Goal: Answer question/provide support

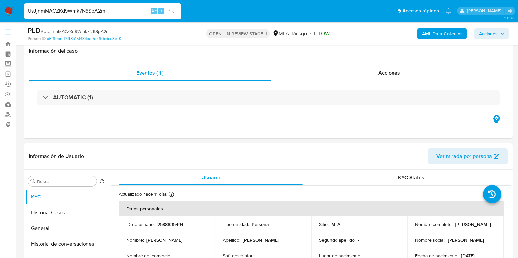
select select "10"
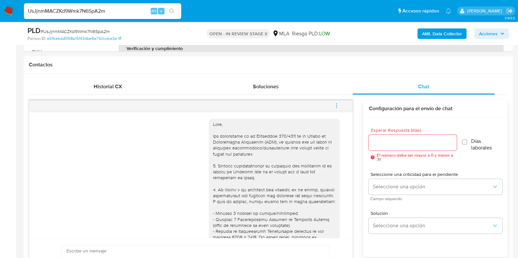
scroll to position [286, 0]
click at [75, 12] on input "UsJjnmMACZKd9Wmk7N6SpA2m" at bounding box center [102, 11] width 157 height 9
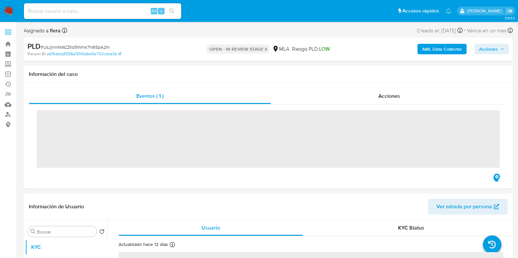
click at [84, 10] on input at bounding box center [102, 11] width 157 height 9
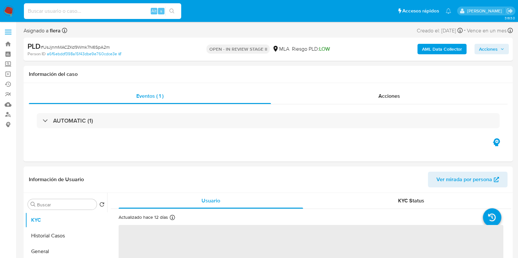
paste input "UsJjnmMACZKd9Wmk7N6SpA2m"
type input "UsJjnmMACZKd9Wmk7N6SpA2m"
select select "10"
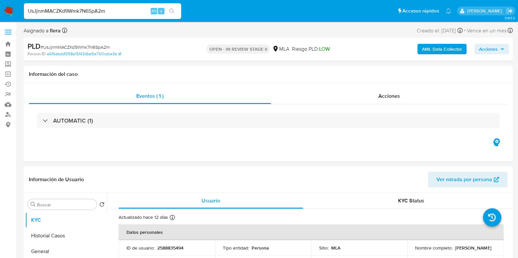
type input "UsJjnmMACZKd9Wmk7N6SpA2m"
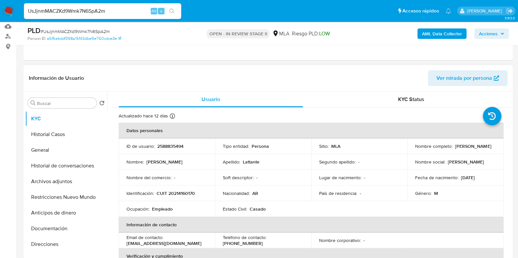
scroll to position [82, 0]
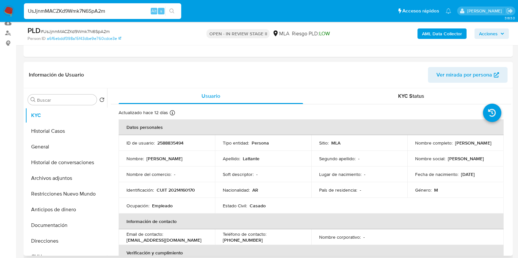
drag, startPoint x: 468, startPoint y: 148, endPoint x: 412, endPoint y: 146, distance: 56.3
click at [412, 146] on td "Nombre completo : Nestor Alejandro Lattante" at bounding box center [455, 143] width 96 height 16
copy p "Nestor Alejandro Lattante"
click at [178, 144] on p "2588835494" at bounding box center [170, 143] width 26 height 6
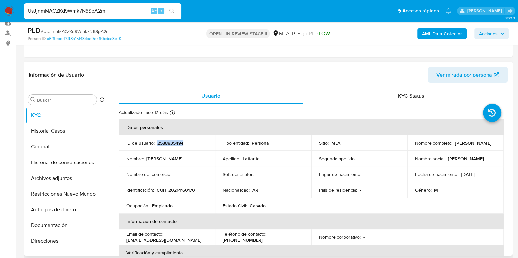
copy p "2588835494"
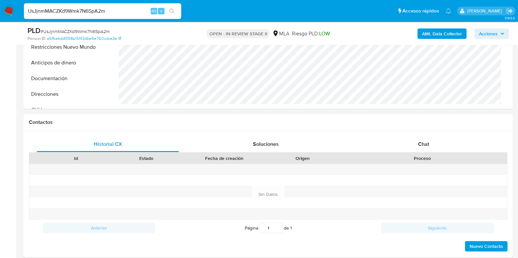
scroll to position [246, 0]
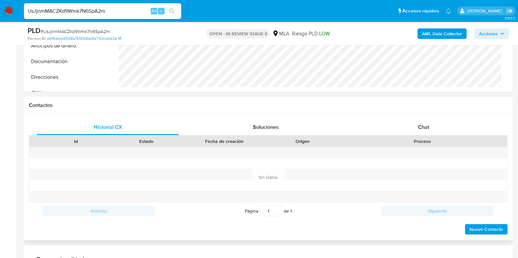
click at [408, 115] on div "Historial CX Soluciones Chat Id Estado Fecha de creación Origen Proceso Anterio…" at bounding box center [268, 177] width 489 height 126
click at [429, 130] on span "Chat" at bounding box center [423, 127] width 11 height 8
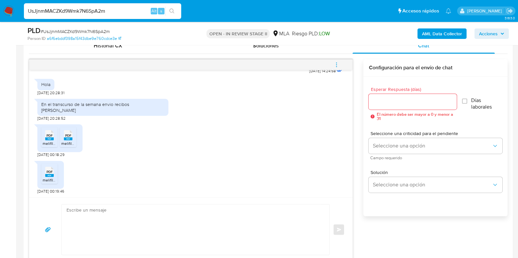
scroll to position [368, 0]
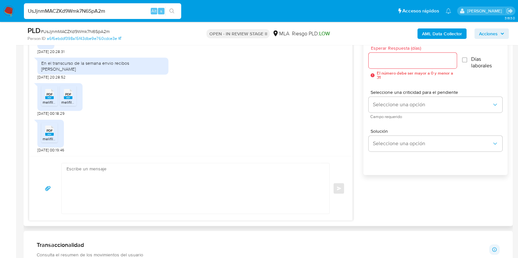
click at [47, 105] on li "PDF PDF melifile7472830618858878164.pdf" at bounding box center [49, 96] width 16 height 20
click at [67, 100] on span "melifile2868181072488147339.pdf" at bounding box center [90, 103] width 59 height 6
click at [53, 129] on icon at bounding box center [49, 130] width 9 height 10
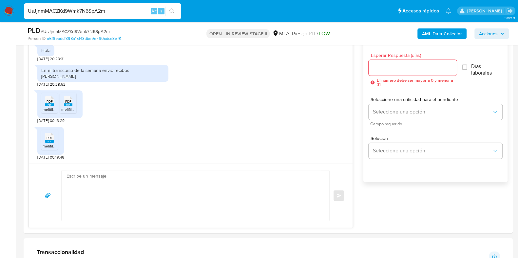
scroll to position [358, 0]
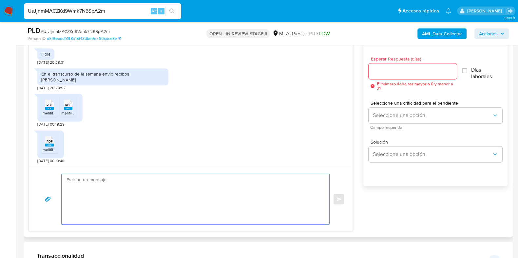
click at [225, 191] on textarea at bounding box center [193, 199] width 254 height 50
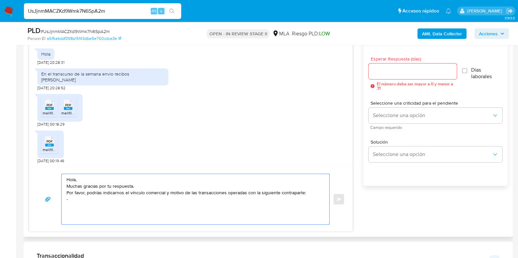
paste textarea "Sydney Rodrigo Maniell - CUIT 20346026570"
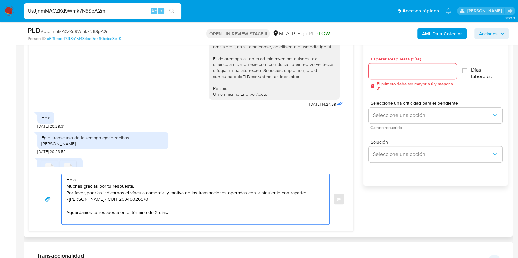
scroll to position [280, 0]
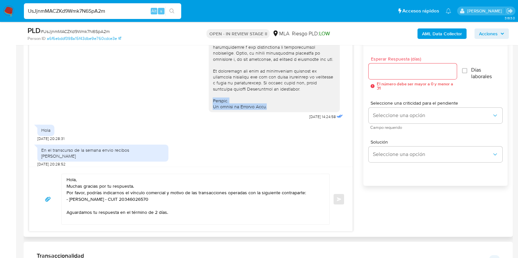
drag, startPoint x: 206, startPoint y: 113, endPoint x: 265, endPoint y: 120, distance: 58.7
copy div "Saludos. El equipo de Mercado Pago."
click at [172, 214] on textarea "Hola, Muchas gracias por tu respuesta. Por favor, podrías indicarnos el vínculo…" at bounding box center [193, 199] width 254 height 50
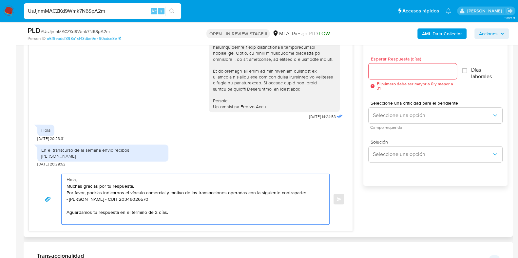
paste textarea "Saludos. El equipo de Mercado Pago."
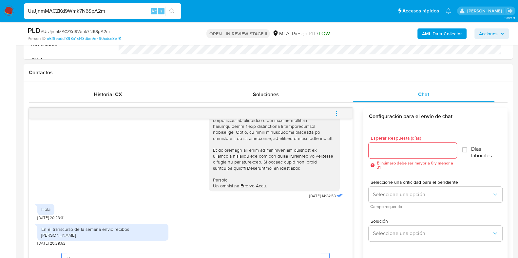
scroll to position [276, 0]
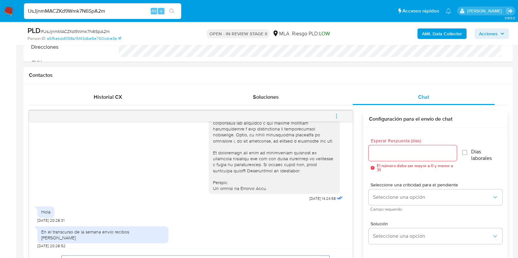
type textarea "Hola, Muchas gracias por tu respuesta. Por favor, podrías indicarnos el vínculo…"
click at [379, 154] on input "Esperar Respuesta (días)" at bounding box center [412, 153] width 88 height 9
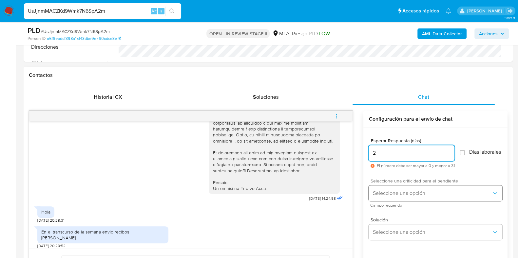
type input "2"
click at [390, 197] on span "Seleccione una opción" at bounding box center [431, 193] width 119 height 7
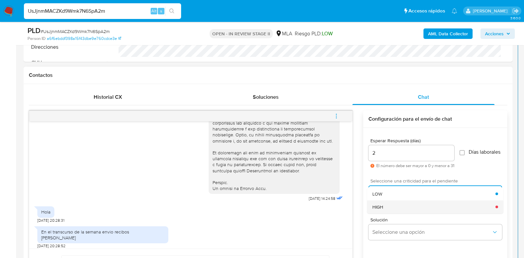
click at [386, 210] on div "HIGH" at bounding box center [433, 206] width 123 height 13
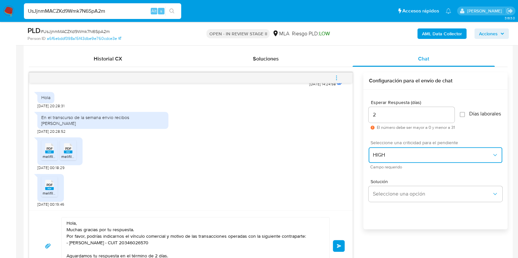
scroll to position [358, 0]
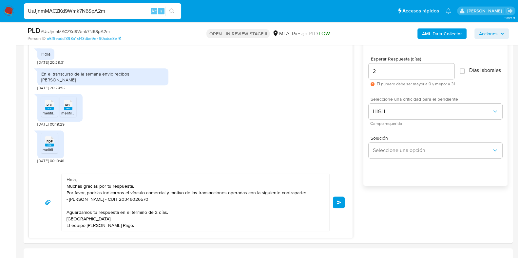
click at [342, 204] on button "Enviar" at bounding box center [339, 203] width 12 height 12
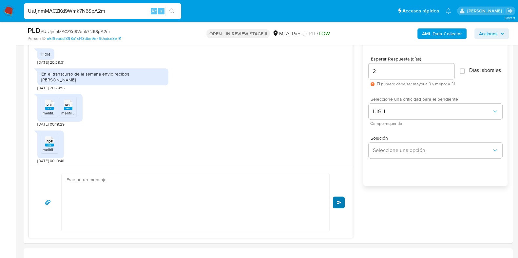
scroll to position [434, 0]
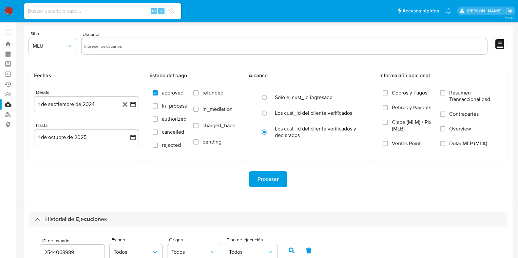
select select "10"
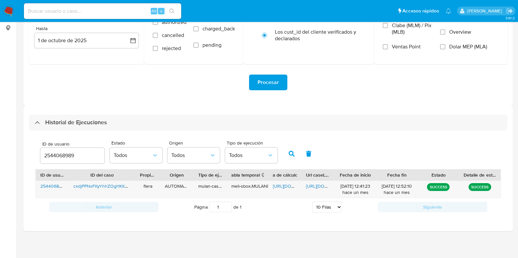
click at [55, 154] on input "2544068989" at bounding box center [72, 156] width 64 height 9
click at [289, 152] on icon "button" at bounding box center [292, 154] width 6 height 6
click at [281, 184] on span "https://docs.google.com/spreadsheets/d/1MX8t_KYqNQdO67mxQYbvzUEriws8PvmeZ1RabOT…" at bounding box center [295, 186] width 45 height 7
click at [319, 184] on span "https://docs.google.com/document/d/1zruf7_46PBVTMXBqZpahVuaiddFIxQHy2ud74p1QieU…" at bounding box center [328, 186] width 45 height 7
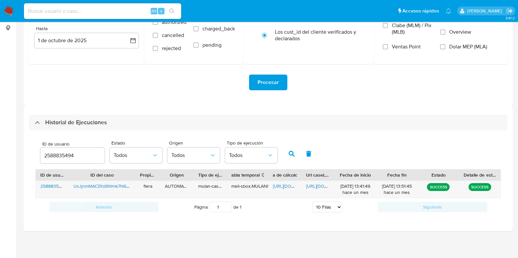
click at [59, 157] on input "2588835494" at bounding box center [72, 156] width 64 height 9
click at [291, 155] on icon "button" at bounding box center [292, 154] width 6 height 6
click at [285, 188] on span "https://docs.google.com/spreadsheets/d/1mgf8nC40-Y4rAJmHlBww803RxkWKKlID2F7d0Jc…" at bounding box center [295, 186] width 45 height 7
click at [319, 186] on span "https://docs.google.com/document/d/1BqaDhKYZHb3TBqYOve-HjLjYFmUUVJCji6Ketrskwv4…" at bounding box center [328, 186] width 45 height 7
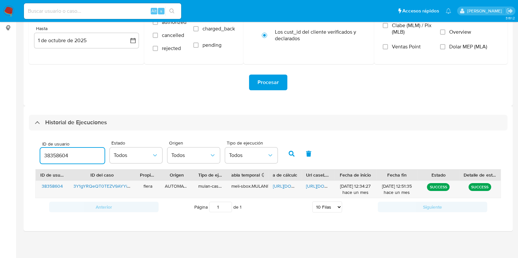
click at [62, 153] on input "38358604" at bounding box center [72, 156] width 64 height 9
type input "2623143112"
click at [290, 151] on icon "button" at bounding box center [292, 154] width 6 height 6
click at [291, 187] on span "https://docs.google.com/spreadsheets/d/1DeN4jZLj8XVN95I84Oo_nyqe2HJnOpf7P4LoFAI…" at bounding box center [295, 186] width 45 height 7
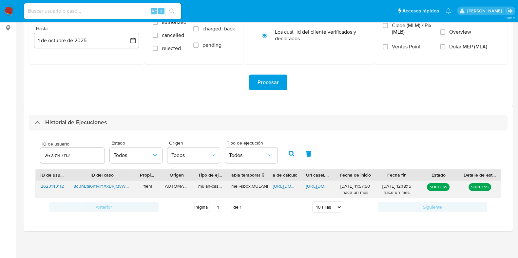
click at [330, 185] on span "https://docs.google.com/document/d/1jslKbef28v2Ay8RKRKu1V2AcErNtSqizK30jYUVb0iE…" at bounding box center [328, 186] width 45 height 7
click at [309, 185] on span "https://docs.google.com/document/d/1jslKbef28v2Ay8RKRKu1V2AcErNtSqizK30jYUVb0iE…" at bounding box center [328, 186] width 45 height 7
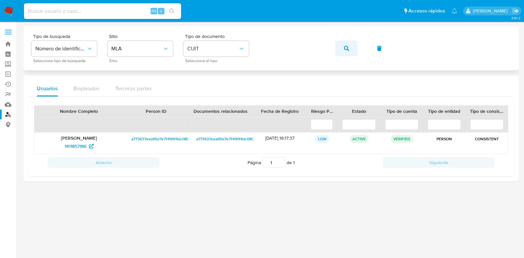
click at [342, 45] on button "button" at bounding box center [346, 49] width 22 height 16
click at [69, 145] on span "358741854" at bounding box center [75, 146] width 22 height 10
click at [354, 47] on button "button" at bounding box center [346, 49] width 22 height 16
click at [79, 145] on span "358741854" at bounding box center [75, 146] width 22 height 10
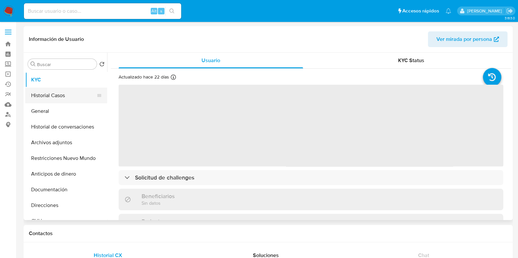
click at [61, 95] on button "Historial Casos" at bounding box center [63, 96] width 77 height 16
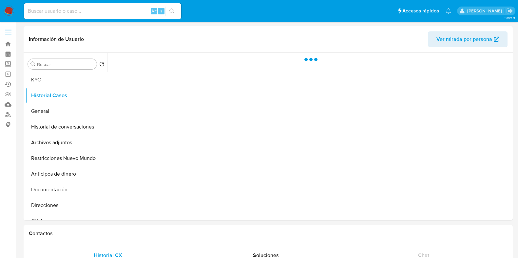
select select "10"
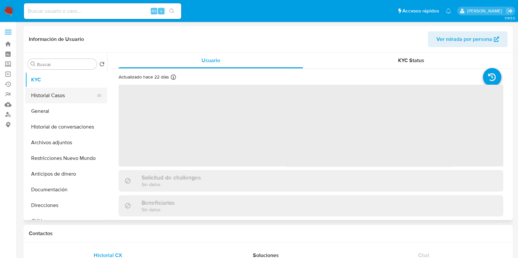
click at [68, 97] on button "Historial Casos" at bounding box center [63, 96] width 77 height 16
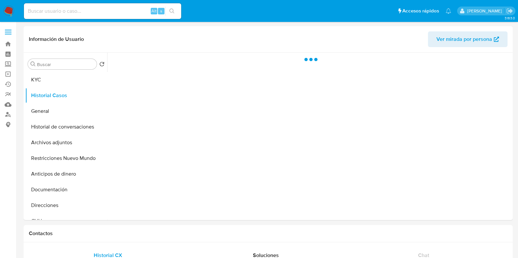
select select "10"
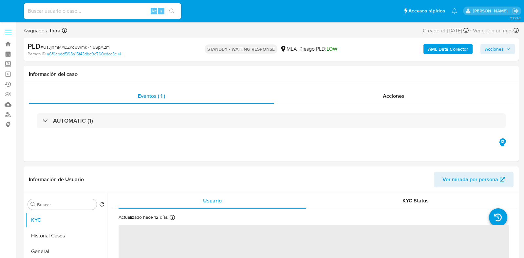
select select "10"
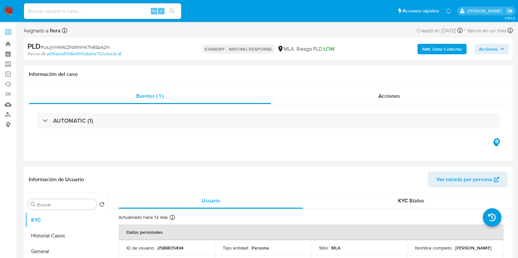
click at [69, 6] on div "Alt s" at bounding box center [102, 11] width 157 height 16
click at [68, 12] on input at bounding box center [102, 11] width 157 height 9
paste input "3Y1gYRQeQT0TEZV9AYYiysw1"
type input "3Y1gYRQeQT0TEZV9AYYiysw1"
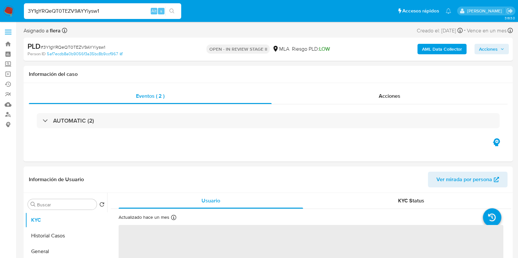
select select "10"
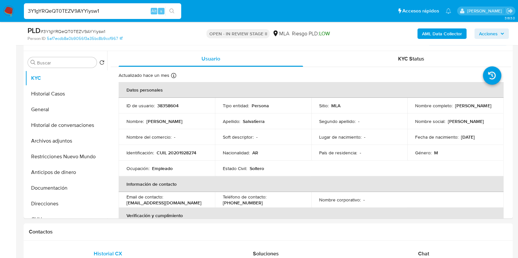
scroll to position [123, 0]
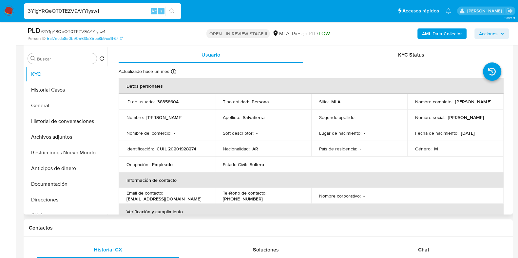
drag, startPoint x: 467, startPoint y: 105, endPoint x: 414, endPoint y: 107, distance: 52.8
click at [455, 105] on p "[PERSON_NAME]" at bounding box center [473, 102] width 36 height 6
copy p "[PERSON_NAME]"
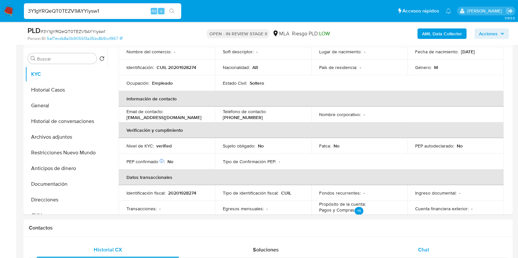
click at [424, 252] on span "Chat" at bounding box center [423, 250] width 11 height 8
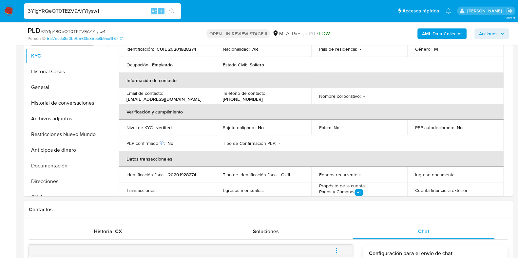
scroll to position [123, 0]
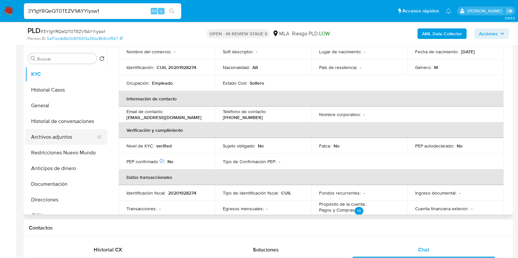
click at [52, 140] on button "Archivos adjuntos" at bounding box center [63, 137] width 77 height 16
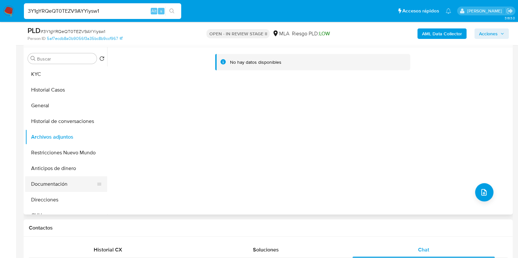
click at [51, 184] on button "Documentación" at bounding box center [63, 185] width 77 height 16
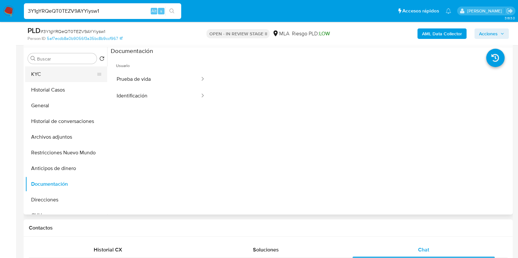
click at [50, 79] on button "KYC" at bounding box center [63, 74] width 77 height 16
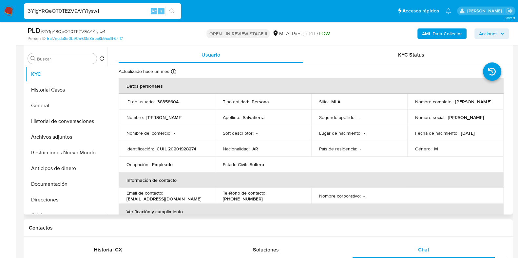
click at [170, 101] on p "38358604" at bounding box center [167, 102] width 21 height 6
copy p "38358604"
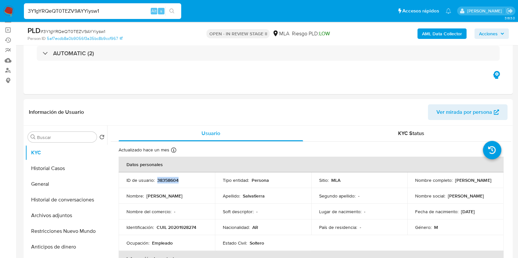
scroll to position [28, 0]
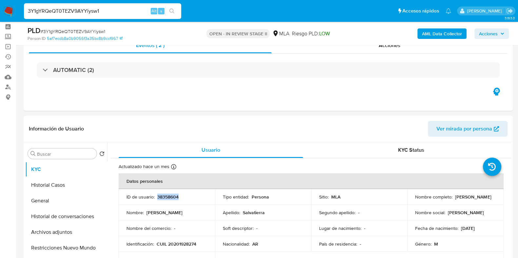
click at [462, 38] on button "AML Data Collector" at bounding box center [441, 33] width 49 height 10
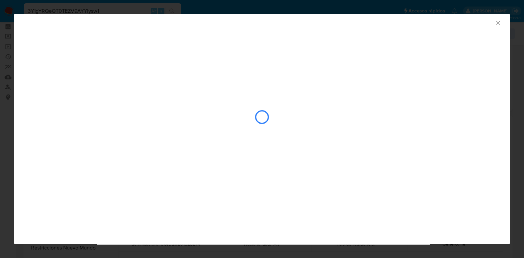
click at [497, 23] on icon "Cerrar ventana" at bounding box center [498, 23] width 7 height 7
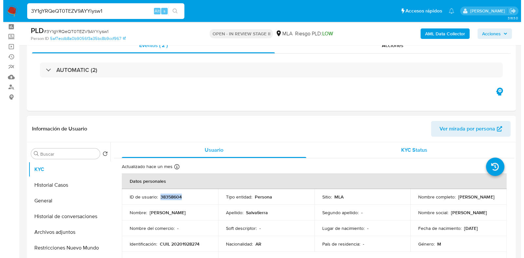
scroll to position [0, 0]
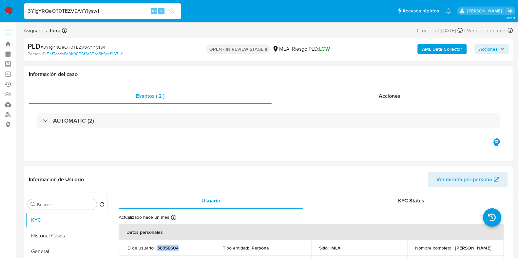
click at [441, 48] on b "AML Data Collector" at bounding box center [442, 49] width 40 height 10
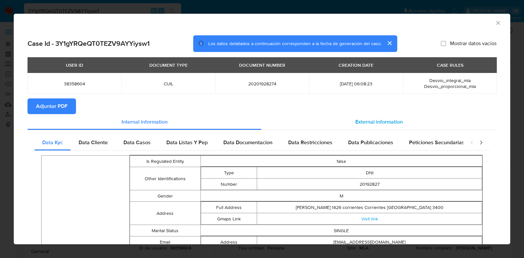
click at [388, 117] on div "External information" at bounding box center [378, 122] width 235 height 16
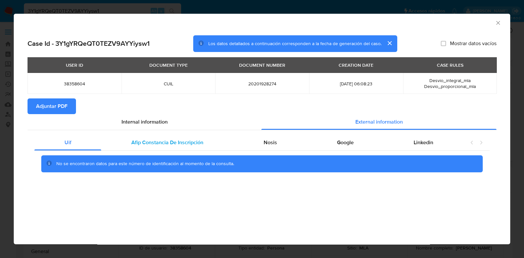
click at [200, 141] on span "Afip Constancia De Inscripción" at bounding box center [167, 143] width 72 height 8
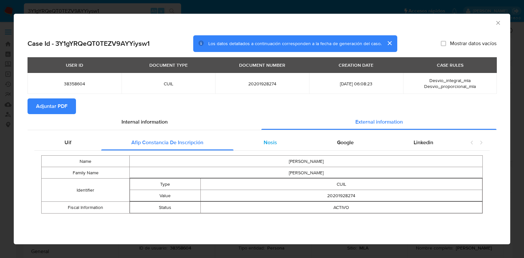
click at [269, 150] on div "Nosis" at bounding box center [270, 143] width 73 height 16
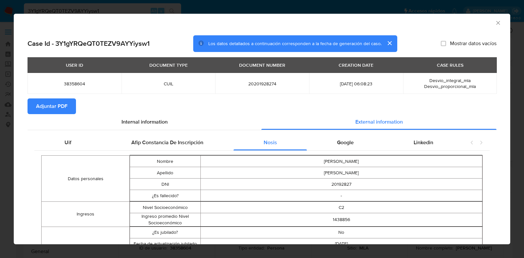
click at [42, 101] on span "Adjuntar PDF" at bounding box center [51, 106] width 31 height 14
click at [495, 22] on icon "Cerrar ventana" at bounding box center [498, 23] width 7 height 7
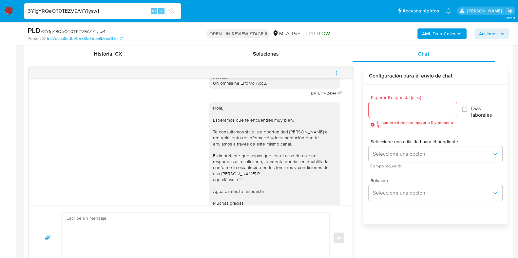
scroll to position [387, 0]
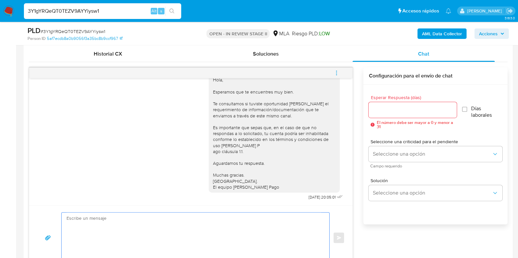
click at [187, 223] on textarea at bounding box center [193, 238] width 254 height 50
paste textarea "Hola, Esperamos que te encuentres muy bien. Te consultamos si tuviste oportunid…"
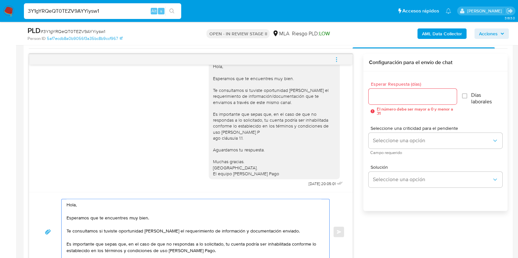
scroll to position [297, 0]
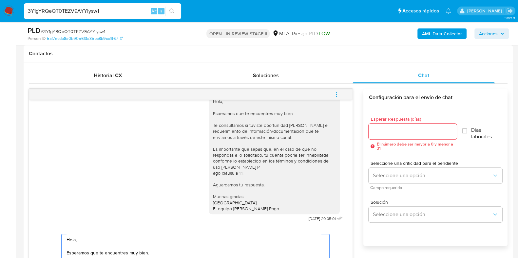
type textarea "Hola, Esperamos que te encuentres muy bien. Te consultamos si tuviste oportunid…"
click at [383, 130] on input "Esperar Respuesta (días)" at bounding box center [412, 131] width 88 height 9
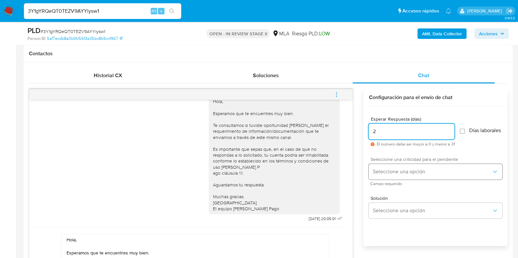
type input "2"
click at [395, 179] on button "Seleccione una opción" at bounding box center [435, 172] width 134 height 16
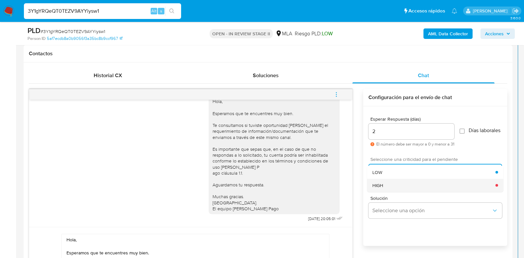
click at [386, 187] on div "HIGH" at bounding box center [433, 185] width 123 height 13
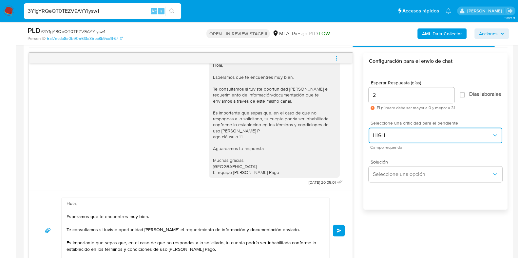
scroll to position [379, 0]
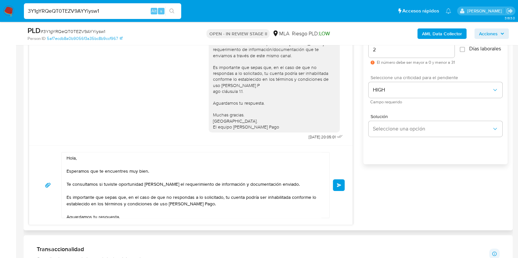
click at [338, 186] on span "Enviar" at bounding box center [339, 185] width 5 height 4
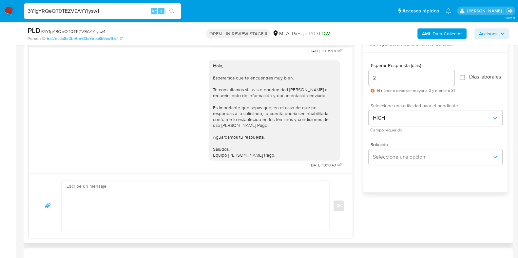
scroll to position [338, 0]
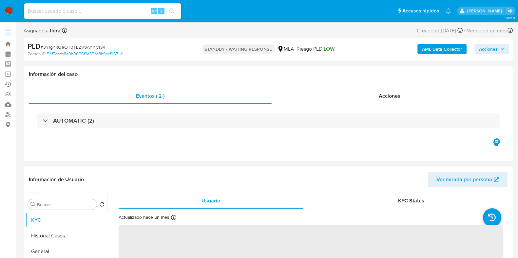
select select "10"
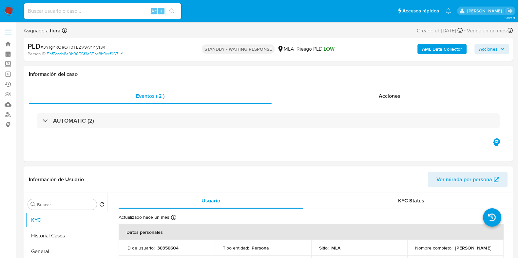
click at [103, 10] on input at bounding box center [102, 11] width 157 height 9
paste input "8q3hEta6K1vir1XxBRjQvW9g"
type input "8q3hEta6K1vir1XxBRjQvW9g"
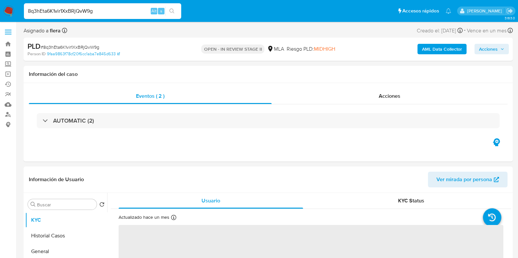
select select "10"
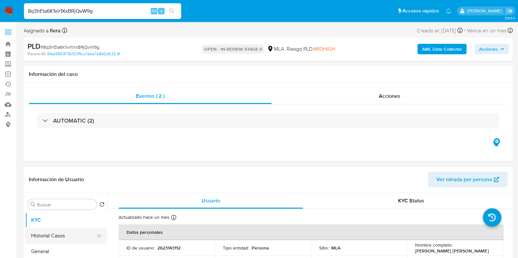
click at [52, 234] on button "Historial Casos" at bounding box center [63, 236] width 77 height 16
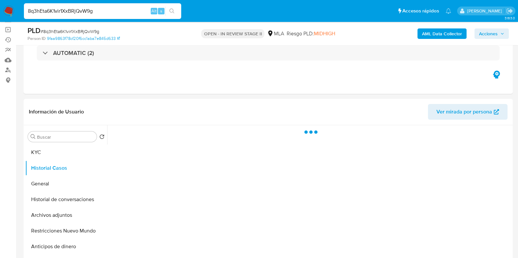
scroll to position [82, 0]
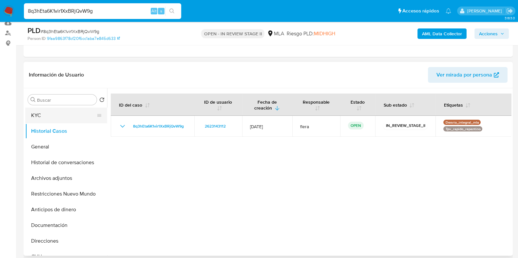
click at [43, 114] on button "KYC" at bounding box center [63, 116] width 77 height 16
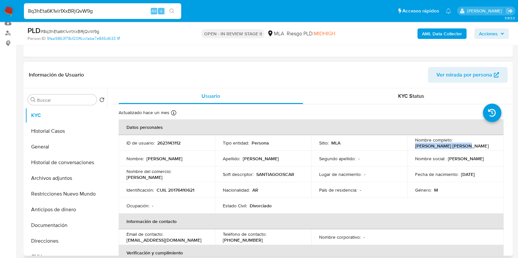
drag, startPoint x: 460, startPoint y: 145, endPoint x: 412, endPoint y: 146, distance: 47.8
click at [412, 146] on td "Nombre completo : [PERSON_NAME] [PERSON_NAME]" at bounding box center [455, 143] width 96 height 16
copy p "[PERSON_NAME] [PERSON_NAME]"
click at [52, 231] on button "Documentación" at bounding box center [63, 226] width 77 height 16
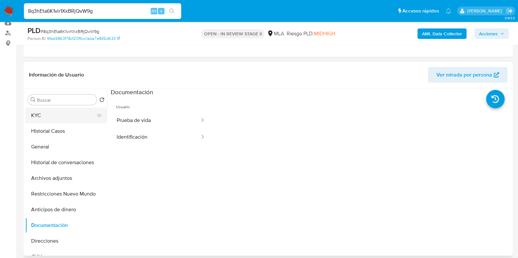
click at [53, 118] on button "KYC" at bounding box center [63, 116] width 77 height 16
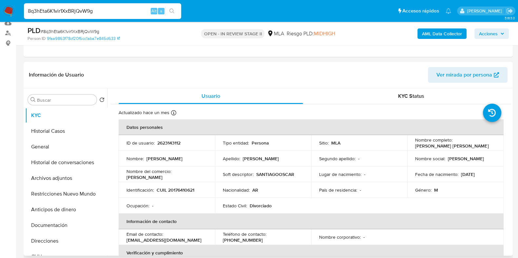
click at [172, 144] on p "2623143112" at bounding box center [168, 143] width 23 height 6
copy p "2623143112"
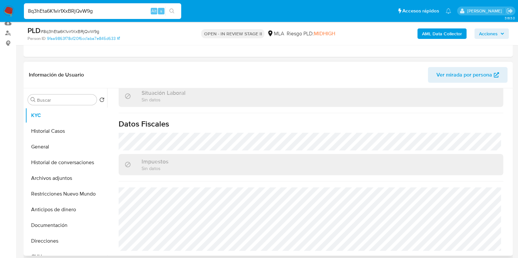
scroll to position [163, 0]
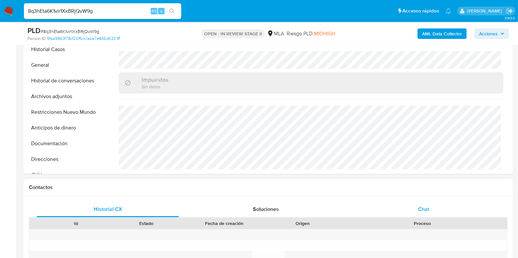
drag, startPoint x: 426, startPoint y: 210, endPoint x: 421, endPoint y: 210, distance: 5.2
click at [426, 210] on span "Chat" at bounding box center [423, 210] width 11 height 8
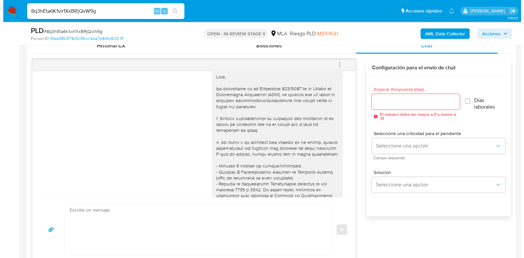
scroll to position [0, 0]
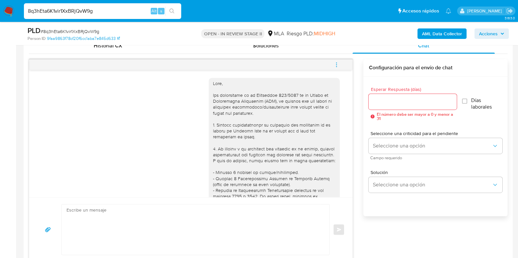
click at [434, 34] on b "AML Data Collector" at bounding box center [442, 33] width 40 height 10
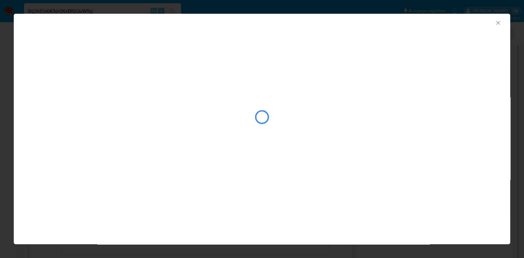
click at [496, 22] on icon "Cerrar ventana" at bounding box center [498, 23] width 7 height 7
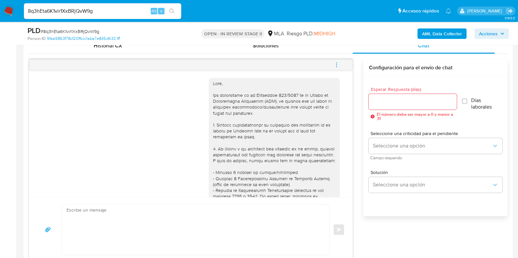
click at [437, 33] on b "AML Data Collector" at bounding box center [442, 33] width 40 height 10
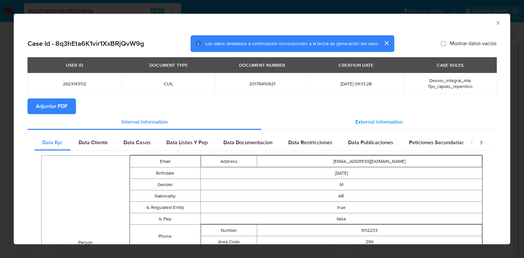
click at [372, 120] on span "External information" at bounding box center [378, 122] width 47 height 8
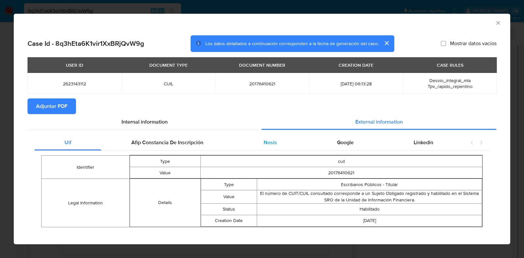
click at [268, 141] on span "Nosis" at bounding box center [270, 143] width 13 height 8
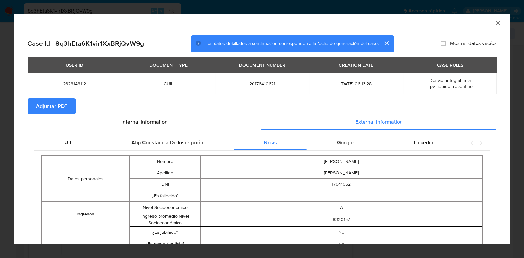
click at [53, 106] on span "Adjuntar PDF" at bounding box center [51, 106] width 31 height 14
click at [495, 21] on icon "Cerrar ventana" at bounding box center [498, 23] width 7 height 7
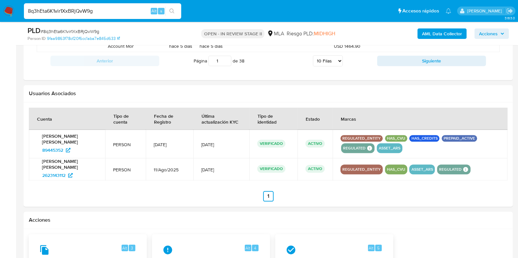
scroll to position [901, 0]
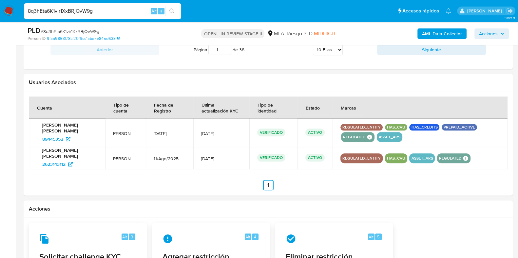
drag, startPoint x: 179, startPoint y: 129, endPoint x: 129, endPoint y: 131, distance: 50.1
click at [129, 131] on tr "[PERSON_NAME] [PERSON_NAME] 89445352 PERSON [DATE] [DATE] VERIFICADO ACTIVO" at bounding box center [268, 133] width 478 height 28
click at [73, 9] on input "8q3hEta6K1vir1XxBRjQvW9g" at bounding box center [102, 11] width 157 height 9
paste input "58rGlq0mKjVL6q15d6sIgpO4"
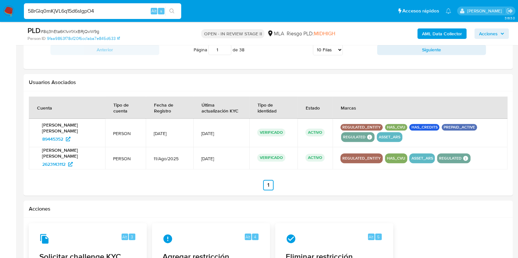
type input "58rGlq0mKjVL6q15d6sIgpO4"
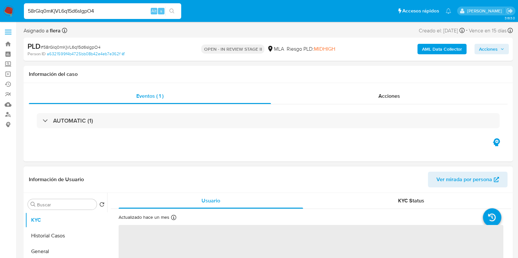
select select "10"
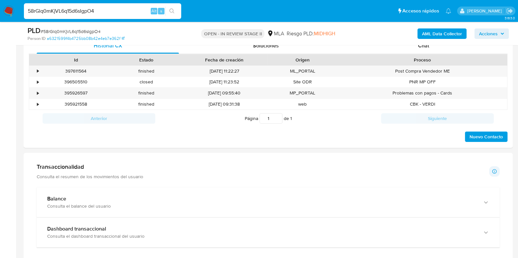
scroll to position [205, 0]
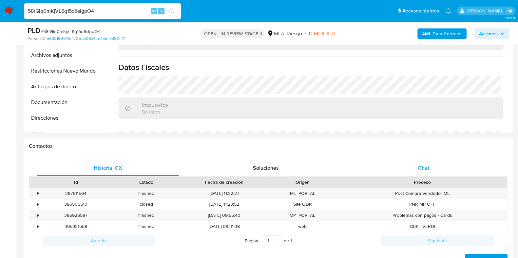
click at [427, 169] on span "Chat" at bounding box center [423, 168] width 11 height 8
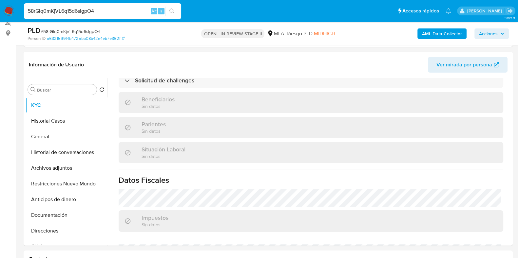
scroll to position [41, 0]
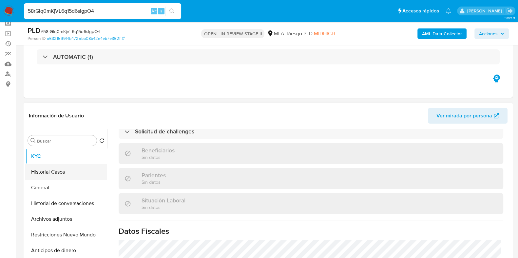
click at [59, 176] on button "Historial Casos" at bounding box center [63, 172] width 77 height 16
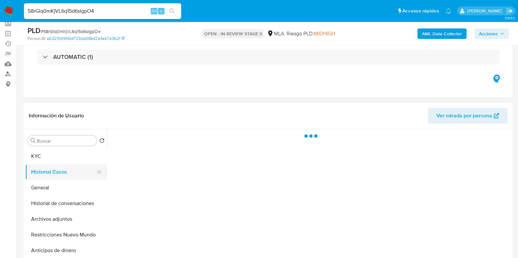
scroll to position [0, 0]
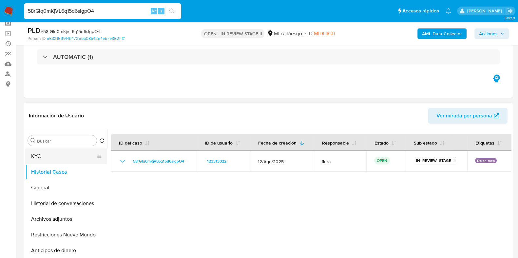
click at [51, 160] on button "KYC" at bounding box center [63, 157] width 77 height 16
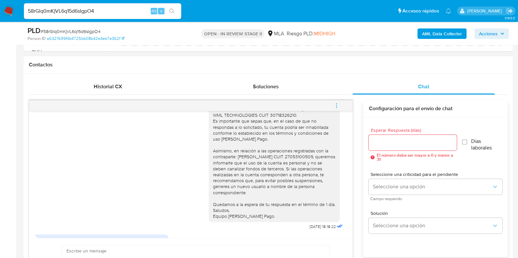
scroll to position [569, 0]
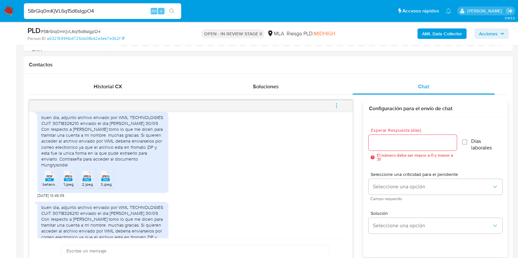
click at [52, 178] on rect at bounding box center [49, 179] width 9 height 3
click at [74, 171] on div "JPEG JPEG" at bounding box center [68, 175] width 14 height 13
click at [87, 178] on rect at bounding box center [87, 179] width 9 height 3
click at [112, 173] on li "JPEG JPEG 3.jpeg" at bounding box center [105, 178] width 16 height 20
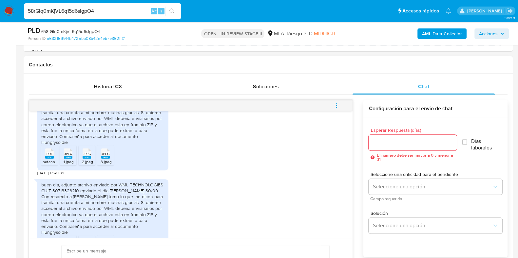
scroll to position [610, 0]
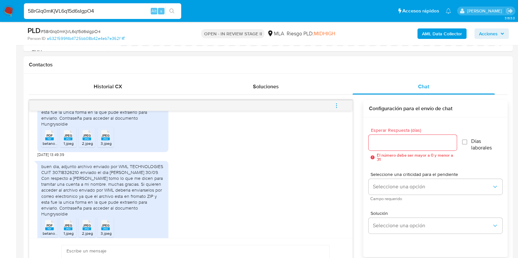
click at [52, 228] on rect at bounding box center [49, 229] width 9 height 3
click at [66, 228] on rect at bounding box center [68, 229] width 9 height 3
click at [82, 218] on div "JPEG JPEG" at bounding box center [87, 224] width 14 height 13
click at [109, 228] on rect at bounding box center [105, 229] width 9 height 3
